Goal: Complete application form

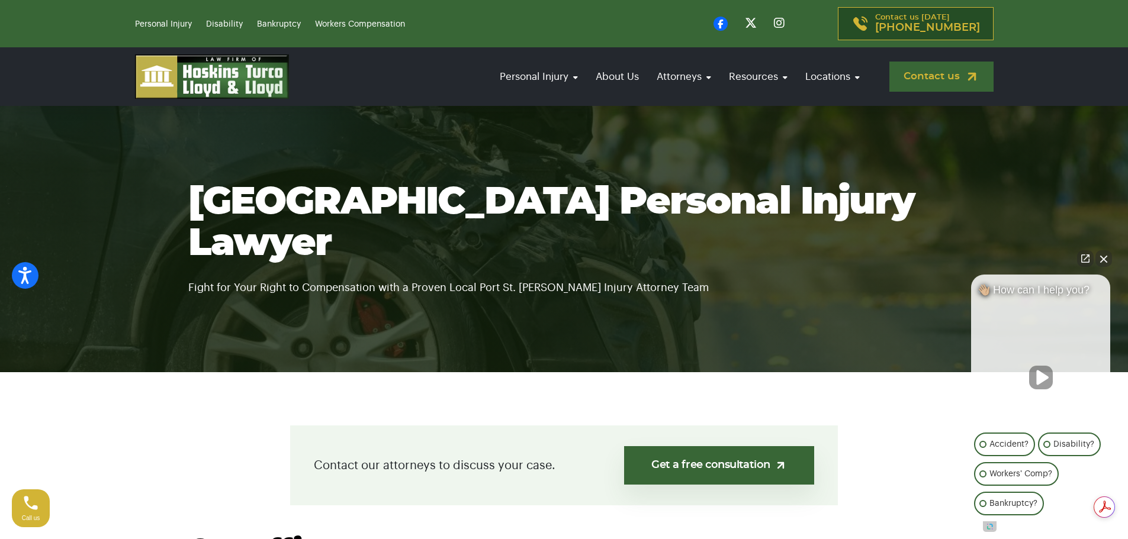
click at [927, 76] on link "Contact us" at bounding box center [941, 77] width 104 height 30
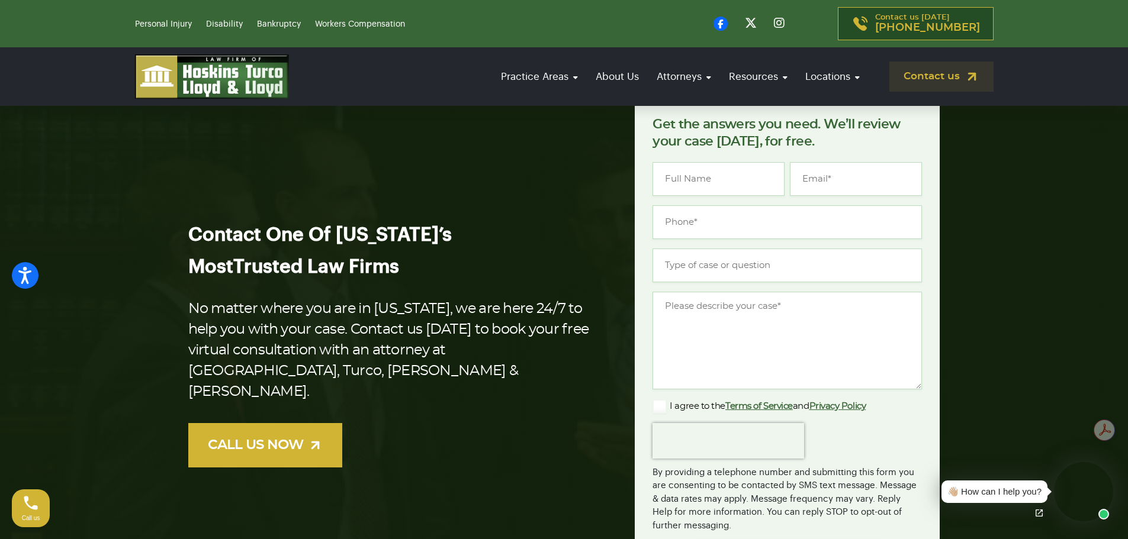
scroll to position [178, 0]
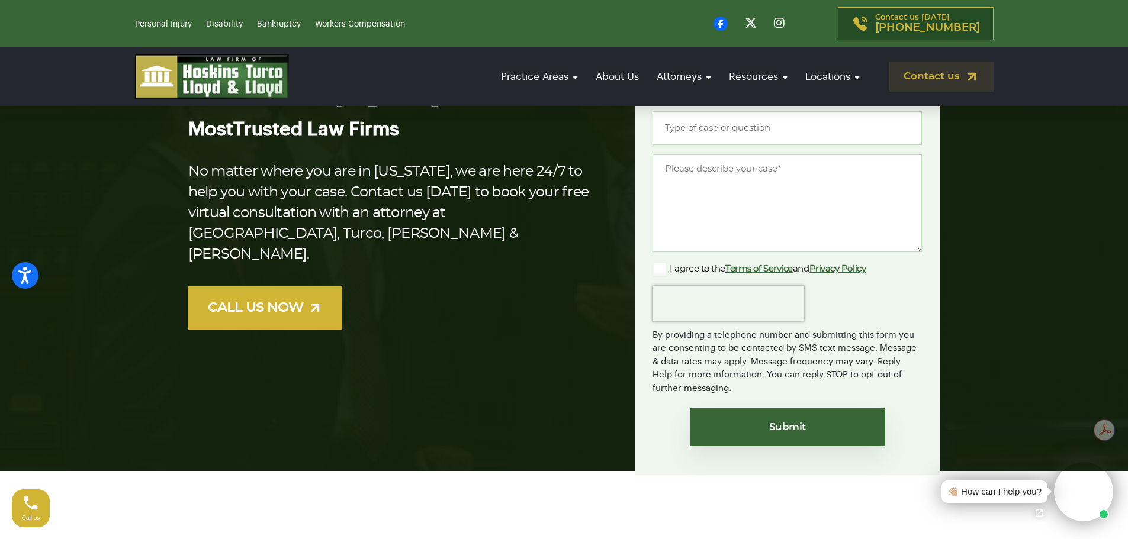
click at [659, 267] on label "I agree to the Terms of Service and Privacy Policy" at bounding box center [758, 269] width 213 height 14
click at [0, 0] on input "I agree to the Terms of Service and Privacy Policy" at bounding box center [0, 0] width 0 height 0
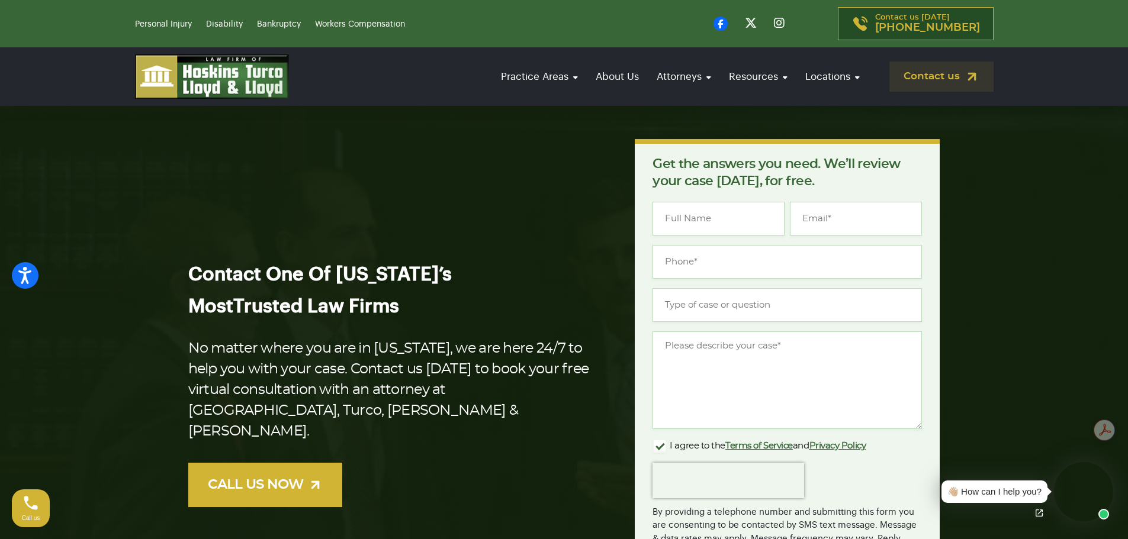
scroll to position [0, 0]
click at [729, 220] on input "Name *" at bounding box center [718, 219] width 132 height 34
type input "Scott Schwartz"
type input "scottschwartz59@gmail.com"
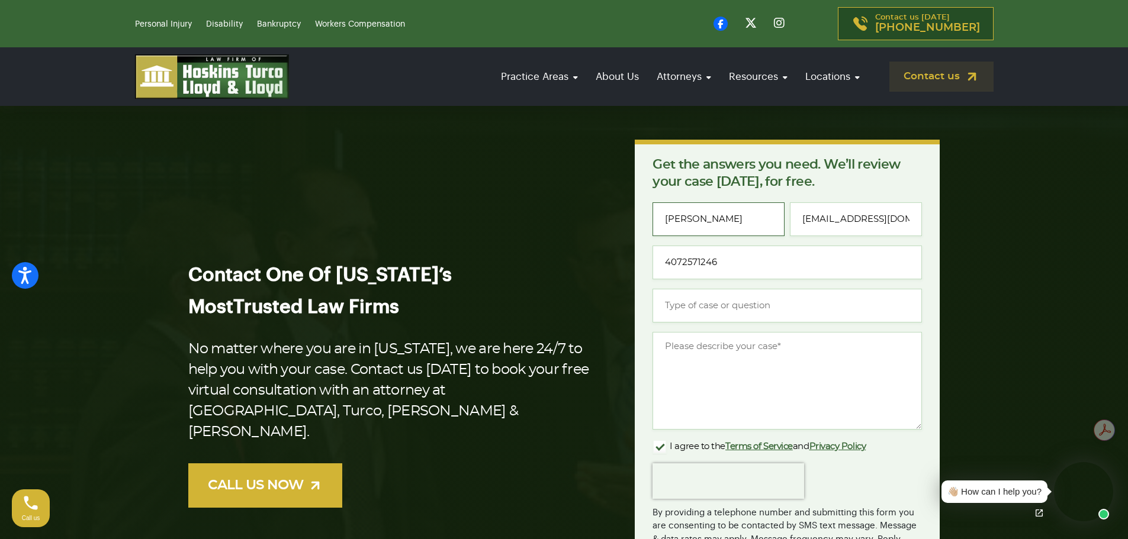
type input "(407) 257-1246"
click at [884, 214] on input "scottschwartz59@gmail.com" at bounding box center [856, 219] width 132 height 34
click at [887, 217] on input "scottschwartz59@gmail.com" at bounding box center [856, 219] width 132 height 34
type input "sschwart@vcmglive.com"
click at [720, 309] on input "Type of case or question *" at bounding box center [786, 306] width 269 height 34
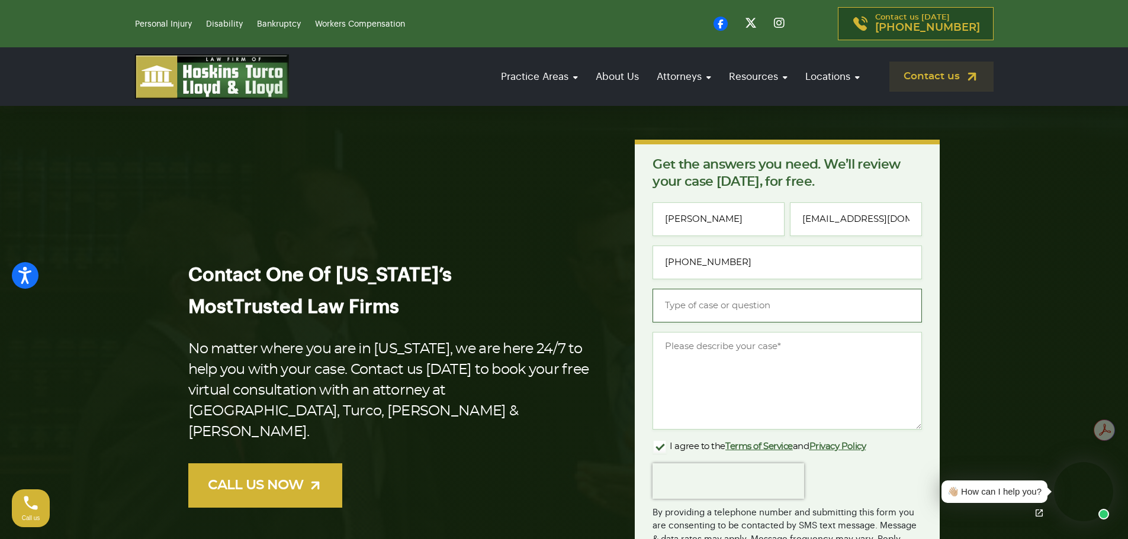
click at [707, 299] on input "Type of case or question *" at bounding box center [786, 306] width 269 height 34
type input "Advertising"
click at [756, 357] on textarea "Message *" at bounding box center [786, 381] width 269 height 98
click at [663, 343] on textarea "Message *" at bounding box center [786, 381] width 269 height 98
click at [840, 220] on input "sschwart@vcmglive.com" at bounding box center [856, 219] width 132 height 34
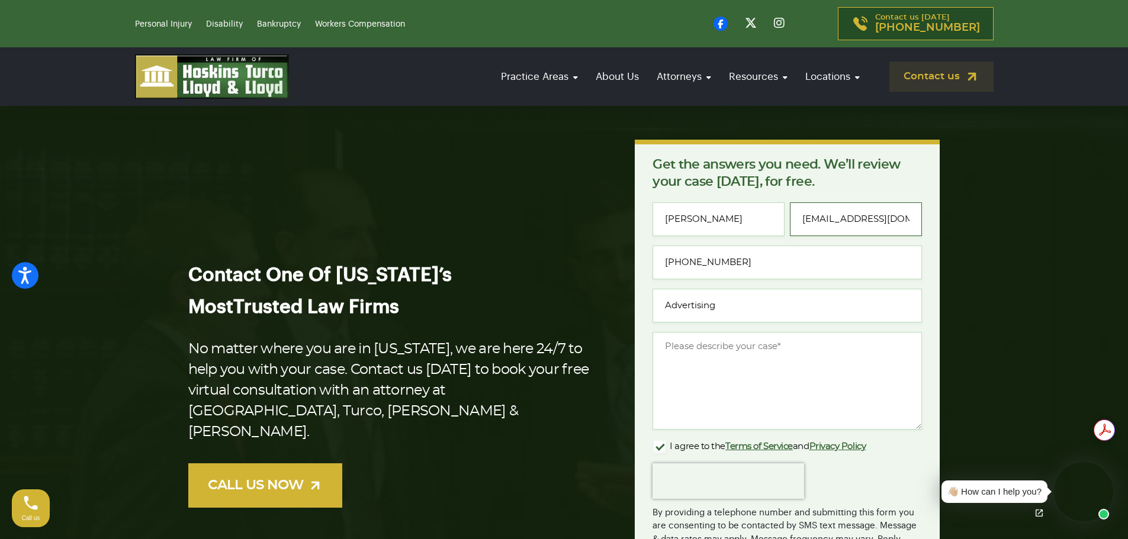
type input "sschwartz@vcmglive.com"
click at [675, 350] on textarea "Message *" at bounding box center [786, 381] width 269 height 98
click at [749, 386] on textarea "I'm with the True Oldies Channel. Radio has proven to be the most effective for…" at bounding box center [786, 381] width 269 height 98
paste textarea "of 265,000 and an additional 471,000 streaming at https://trueoldiesfla.com/, w…"
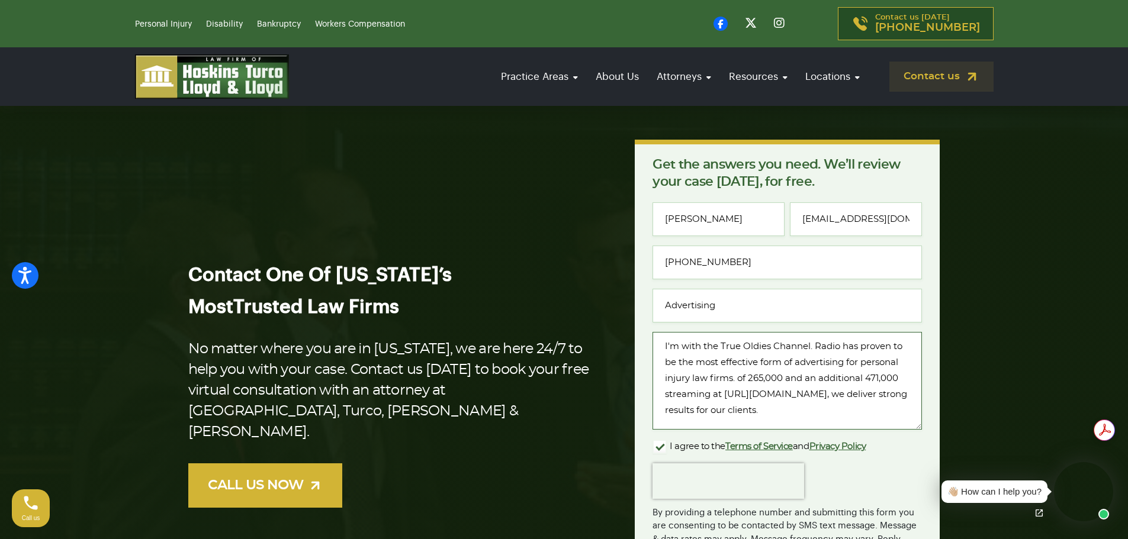
click at [750, 378] on textarea "I'm with the True Oldies Channel. Radio has proven to be the most effective for…" at bounding box center [786, 381] width 269 height 98
click at [873, 398] on textarea "I'm with the True Oldies Channel. Radio has proven to be the most effective for…" at bounding box center [786, 381] width 269 height 98
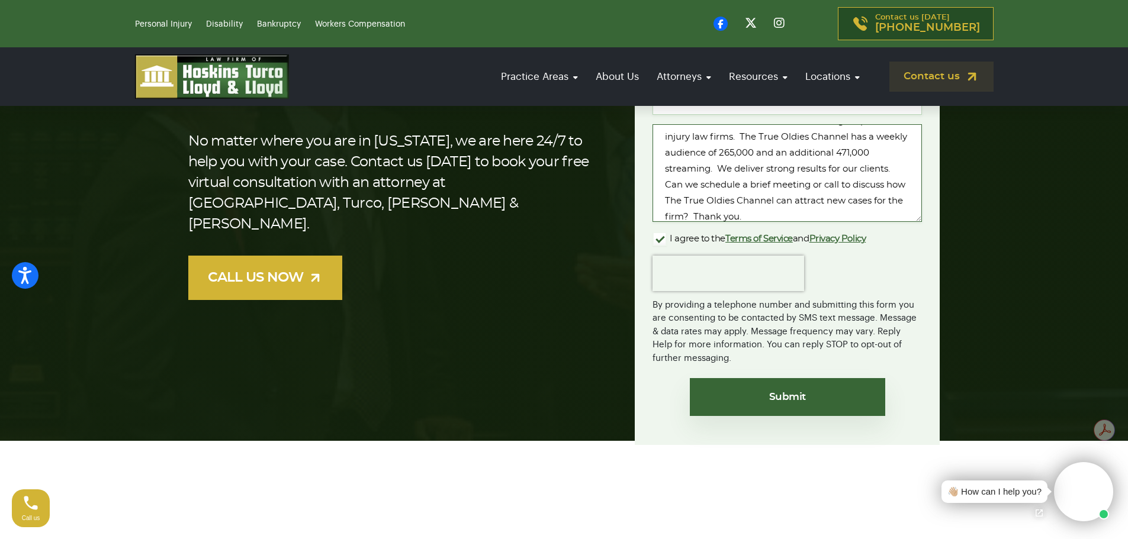
scroll to position [237, 0]
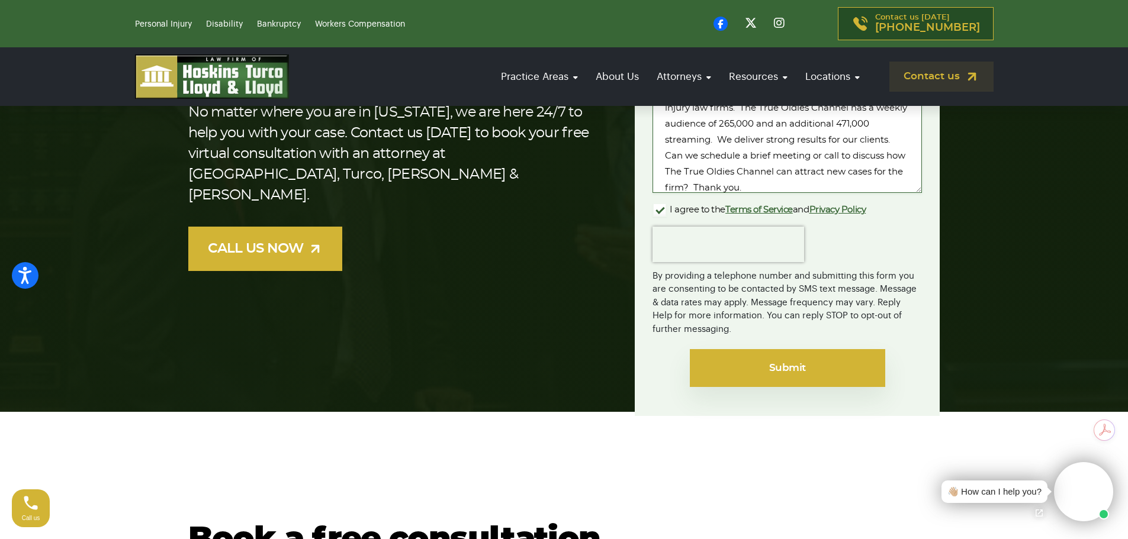
type textarea "I'm with the True Oldies Channel. Radio has proven to be the most effective for…"
click at [790, 373] on input "Submit" at bounding box center [787, 368] width 195 height 38
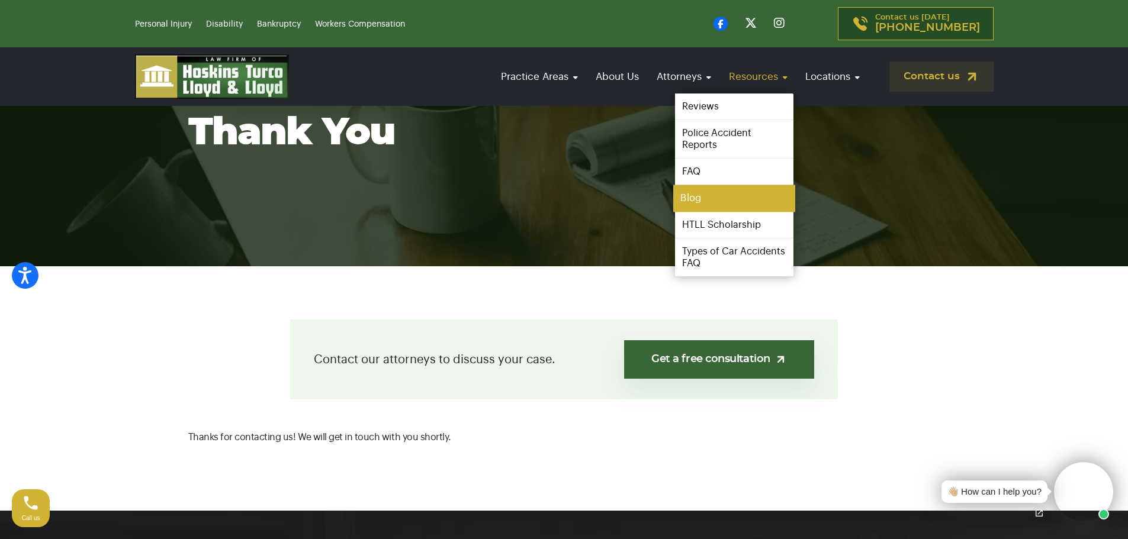
scroll to position [118, 0]
